Goal: Register for event/course

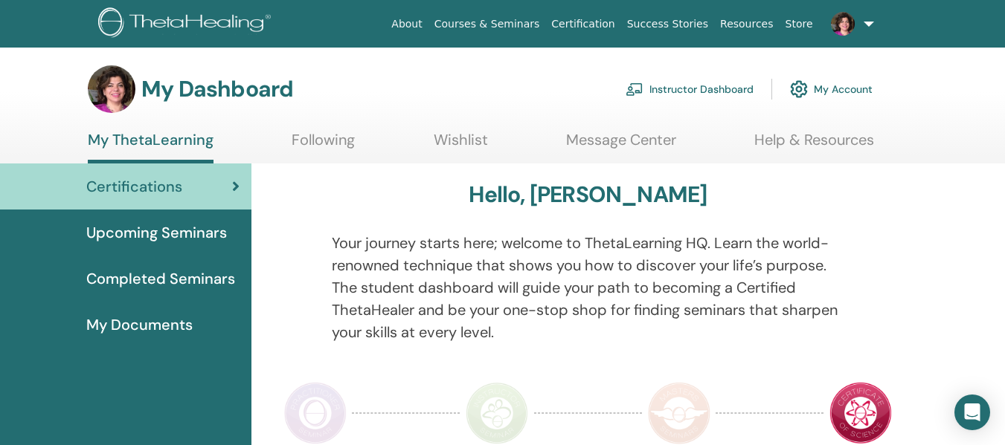
click at [171, 236] on span "Upcoming Seminars" at bounding box center [156, 233] width 141 height 22
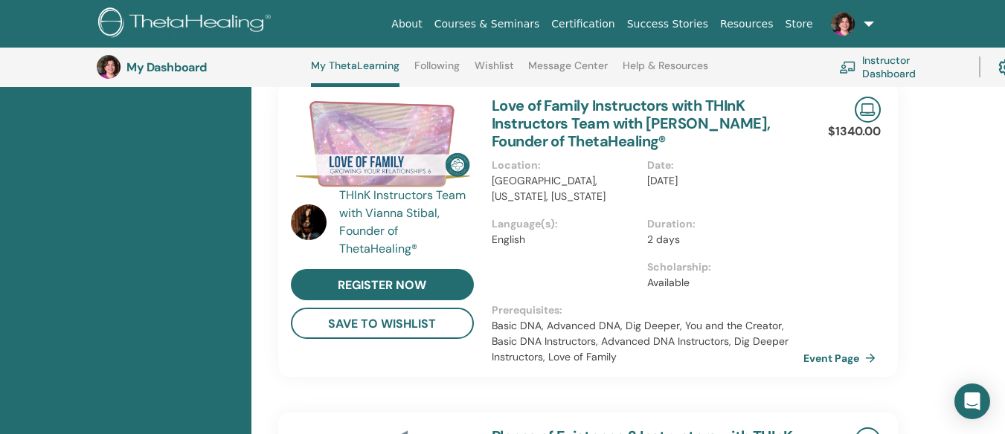
scroll to position [337, 0]
click at [851, 155] on div "$1340.00 Event Page" at bounding box center [861, 230] width 55 height 295
click at [847, 361] on link "Event Page" at bounding box center [844, 359] width 78 height 22
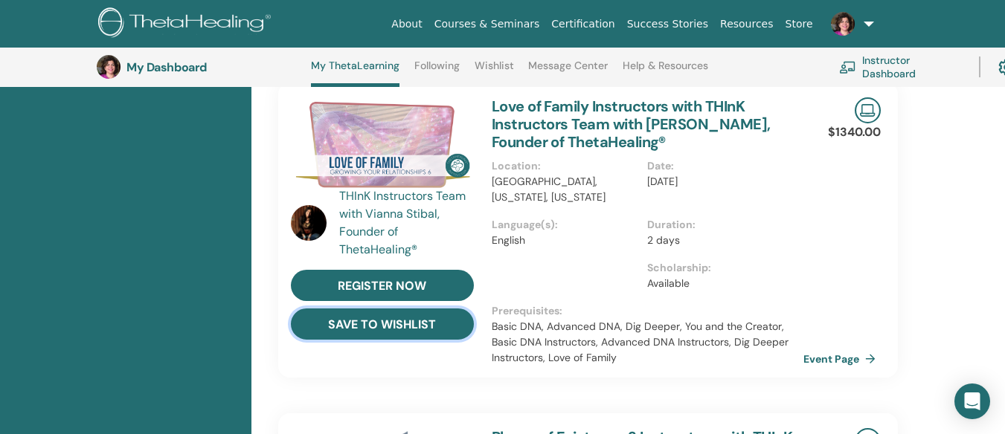
click at [378, 320] on button "save to wishlist" at bounding box center [382, 324] width 183 height 31
